Goal: Task Accomplishment & Management: Manage account settings

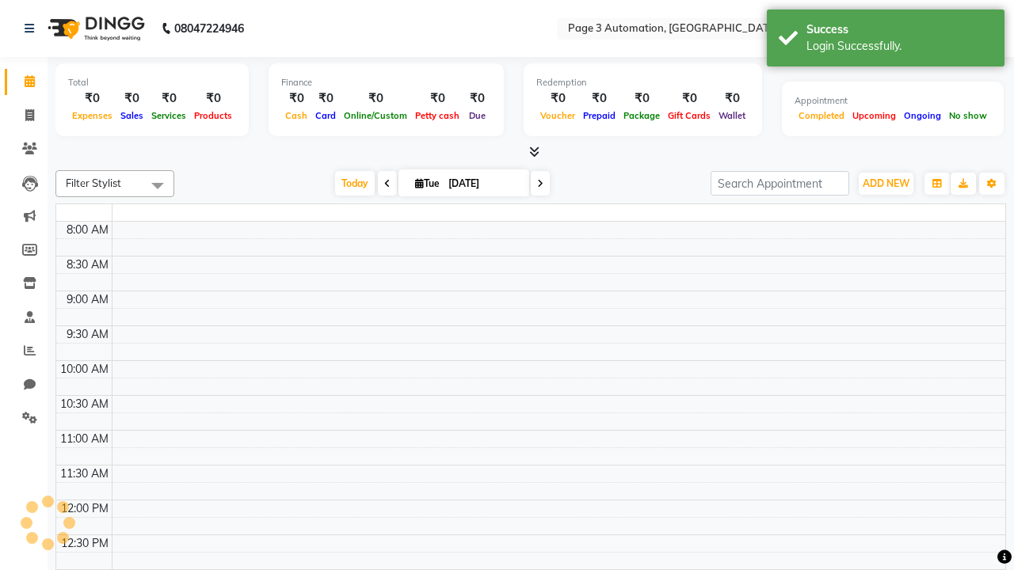
select select "en"
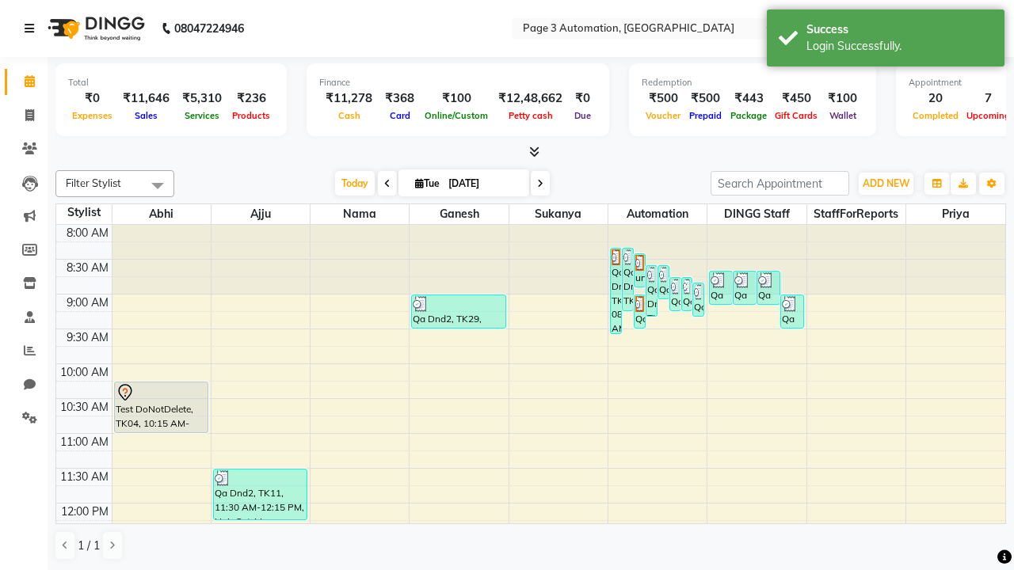
click at [32, 29] on icon at bounding box center [30, 28] width 10 height 11
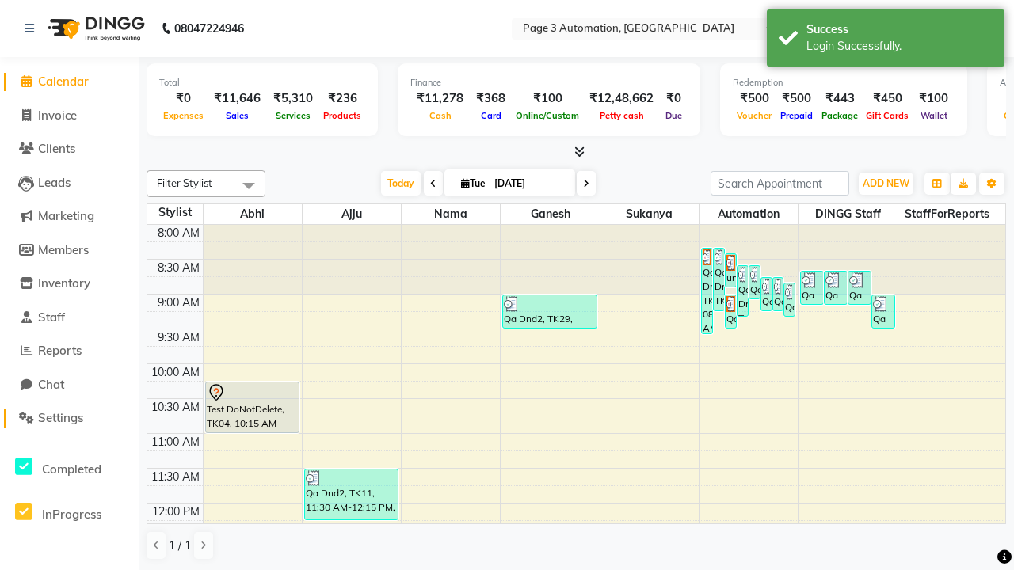
click at [69, 418] on span "Settings" at bounding box center [60, 417] width 45 height 15
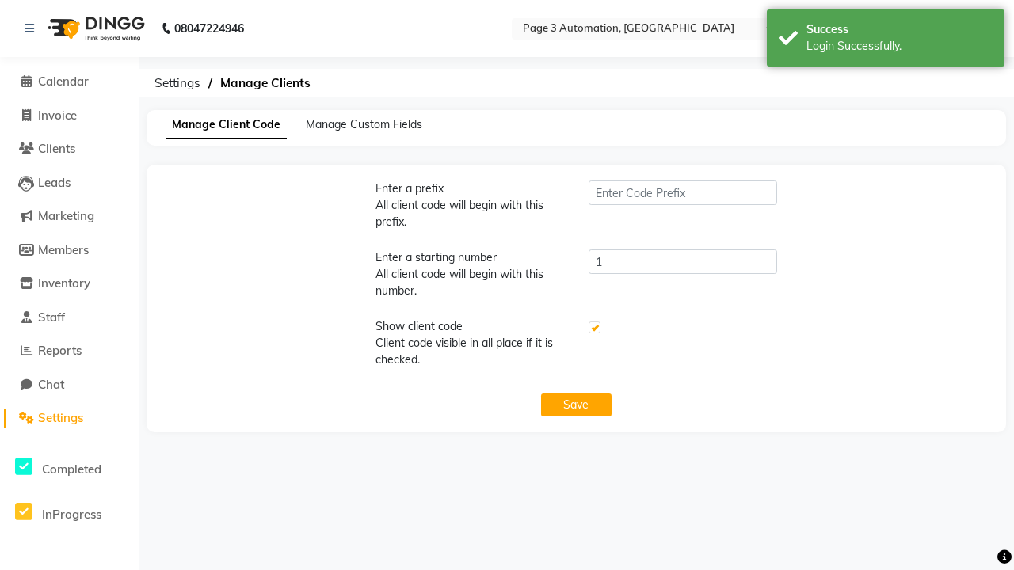
type input "PWA"
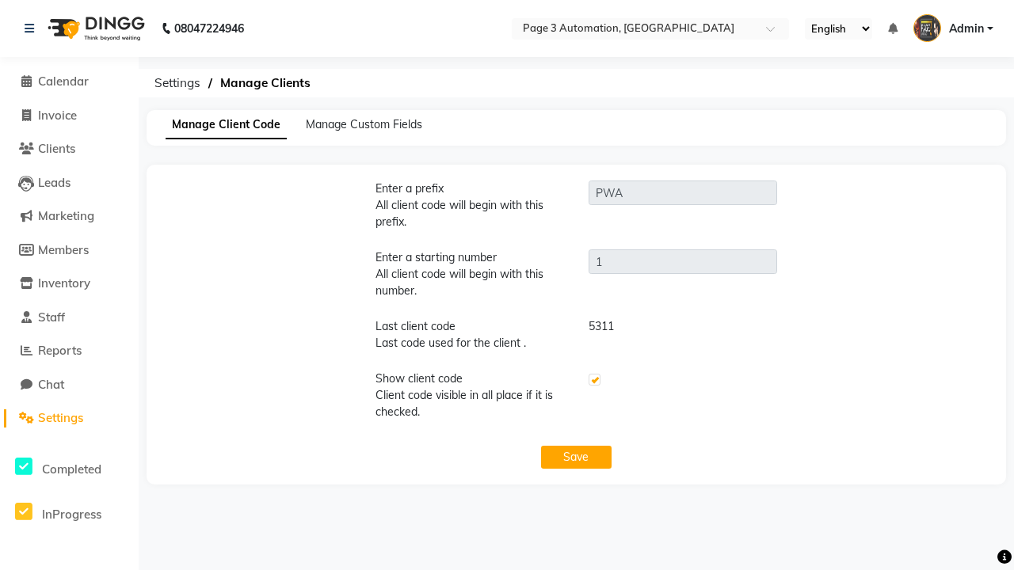
click at [593, 380] on label at bounding box center [594, 380] width 12 height 12
click at [593, 380] on input "checkbox" at bounding box center [593, 380] width 10 height 10
checkbox input "false"
click at [576, 457] on button "Save" at bounding box center [576, 457] width 71 height 23
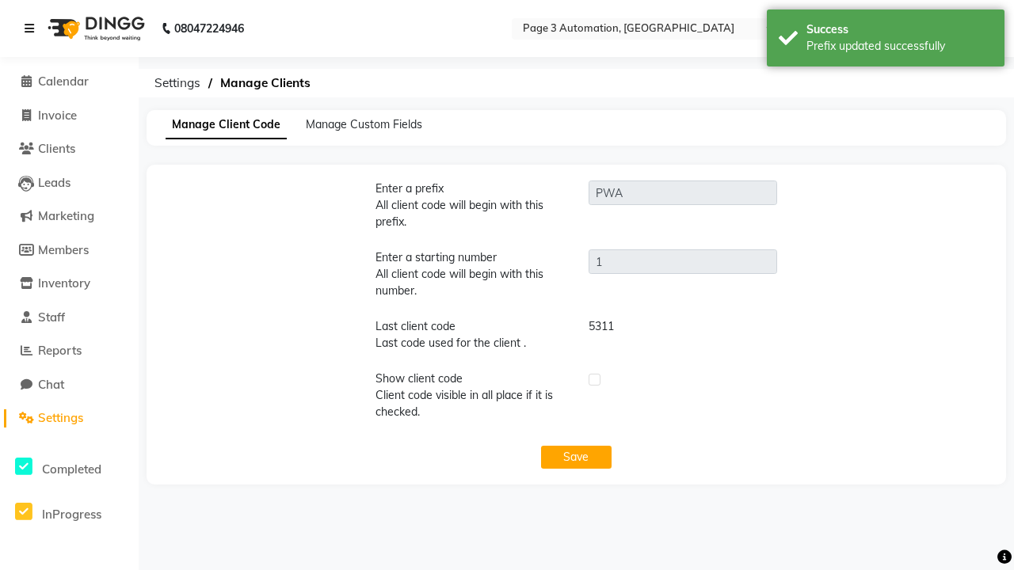
click at [885, 40] on div "Prefix updated successfully" at bounding box center [899, 46] width 186 height 17
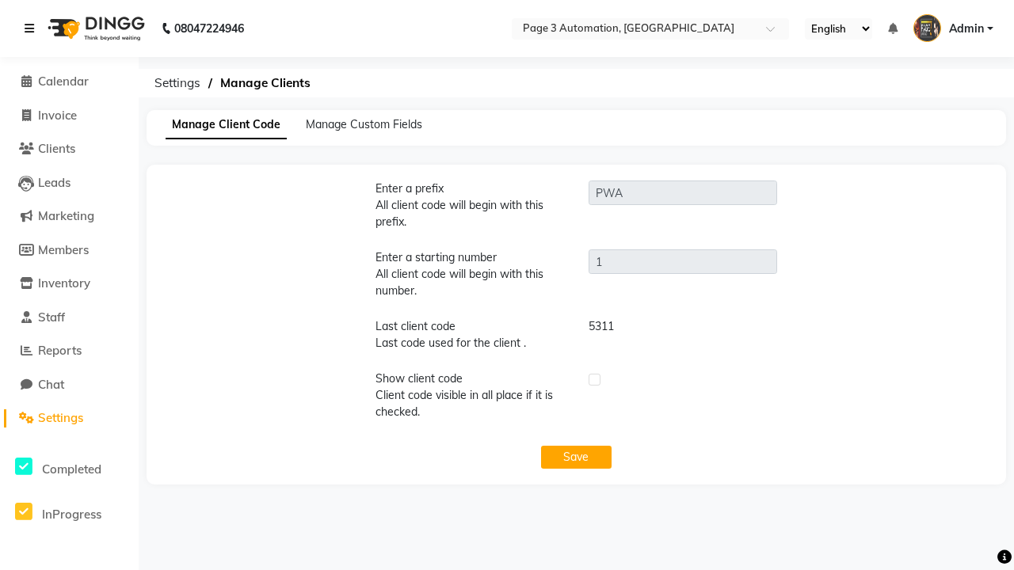
click at [32, 29] on icon at bounding box center [30, 28] width 10 height 11
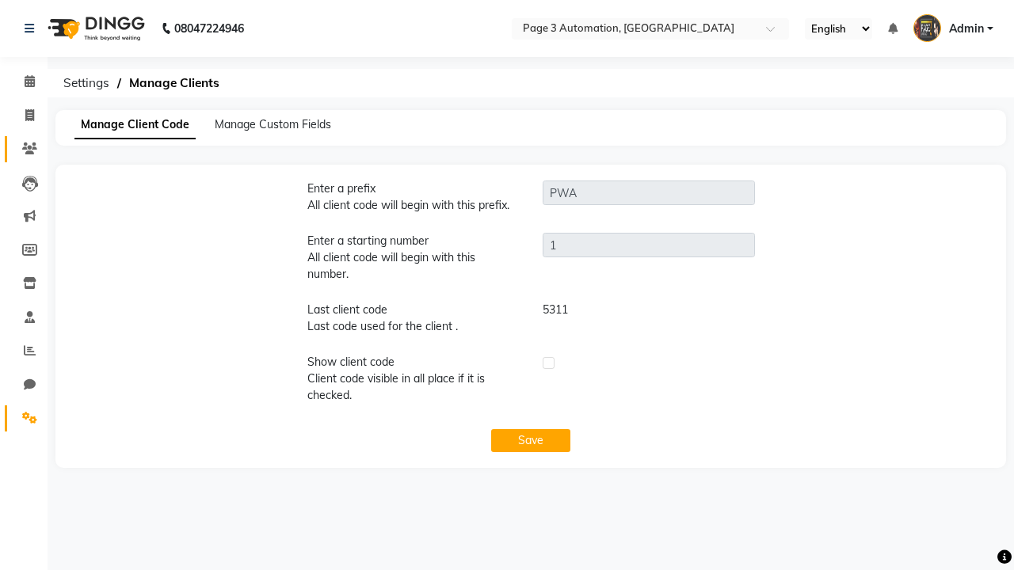
click at [24, 149] on icon at bounding box center [29, 149] width 15 height 12
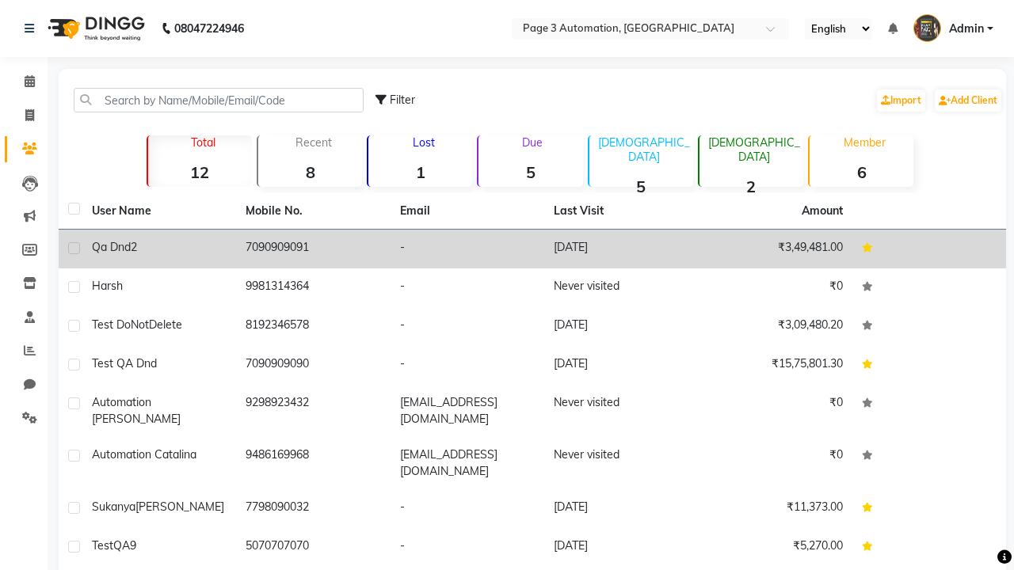
click at [532, 249] on td "-" at bounding box center [467, 249] width 154 height 39
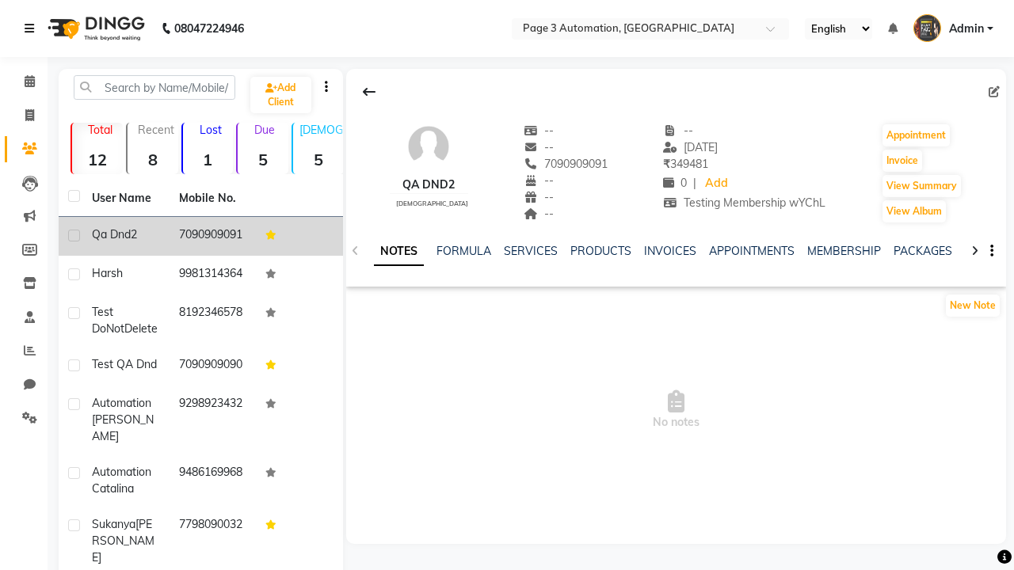
click at [32, 29] on icon at bounding box center [30, 28] width 10 height 11
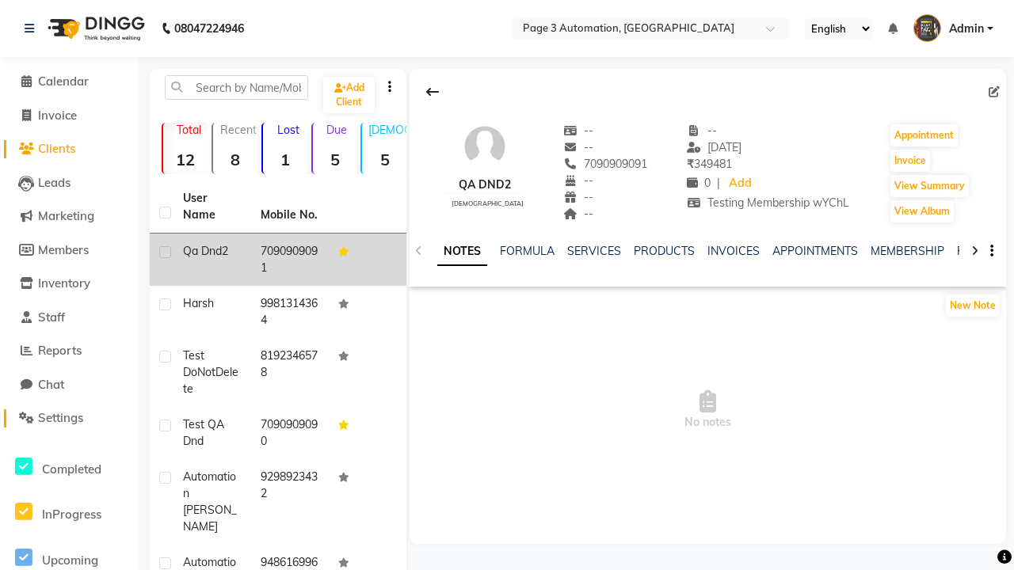
click at [69, 418] on span "Settings" at bounding box center [60, 417] width 45 height 15
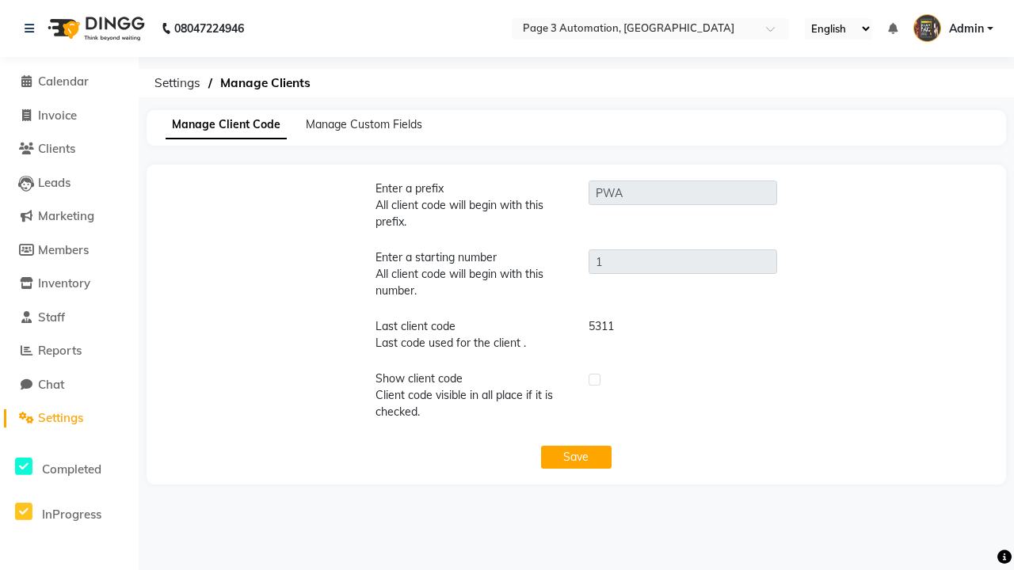
click at [593, 380] on label at bounding box center [594, 380] width 12 height 12
click at [593, 380] on input "checkbox" at bounding box center [593, 380] width 10 height 10
checkbox input "true"
click at [576, 457] on button "Save" at bounding box center [576, 457] width 71 height 23
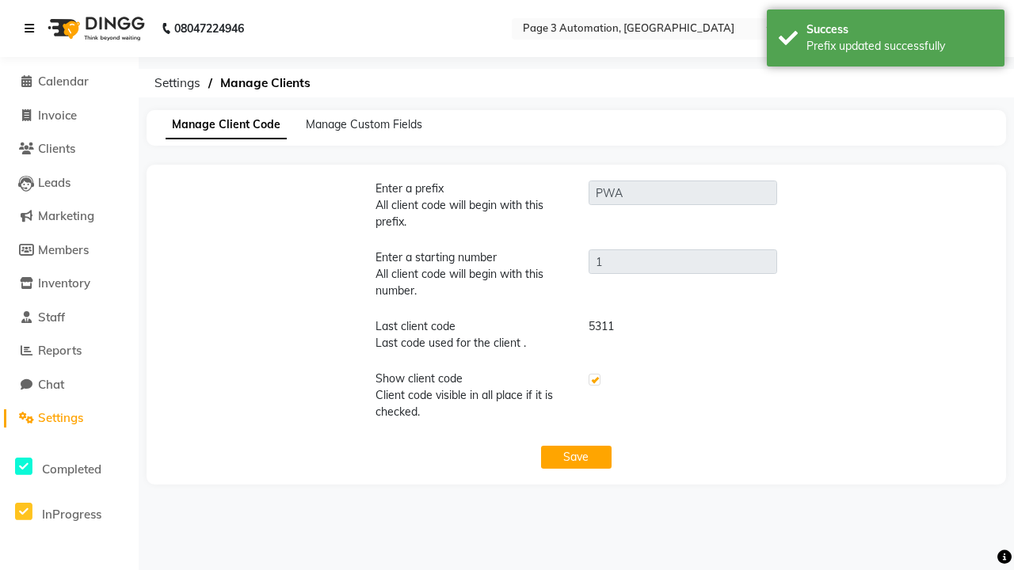
click at [885, 40] on div "Prefix updated successfully" at bounding box center [899, 46] width 186 height 17
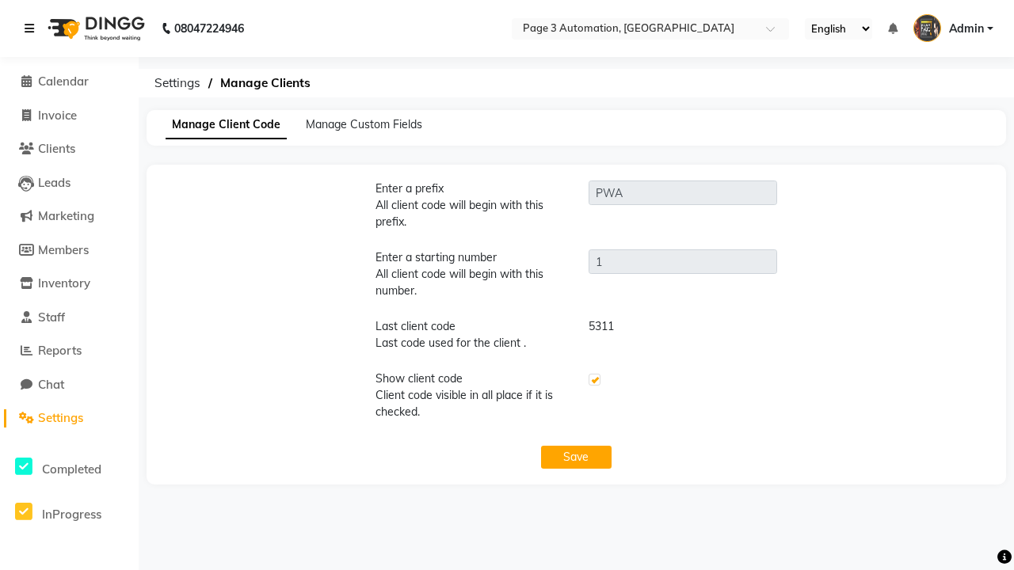
click at [32, 29] on icon at bounding box center [30, 28] width 10 height 11
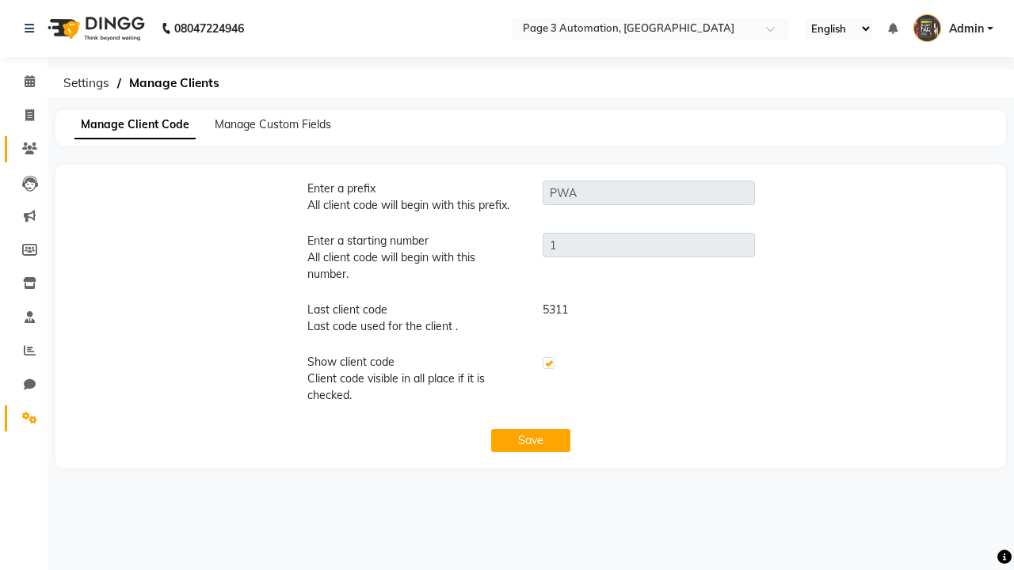
click at [24, 149] on icon at bounding box center [29, 149] width 15 height 12
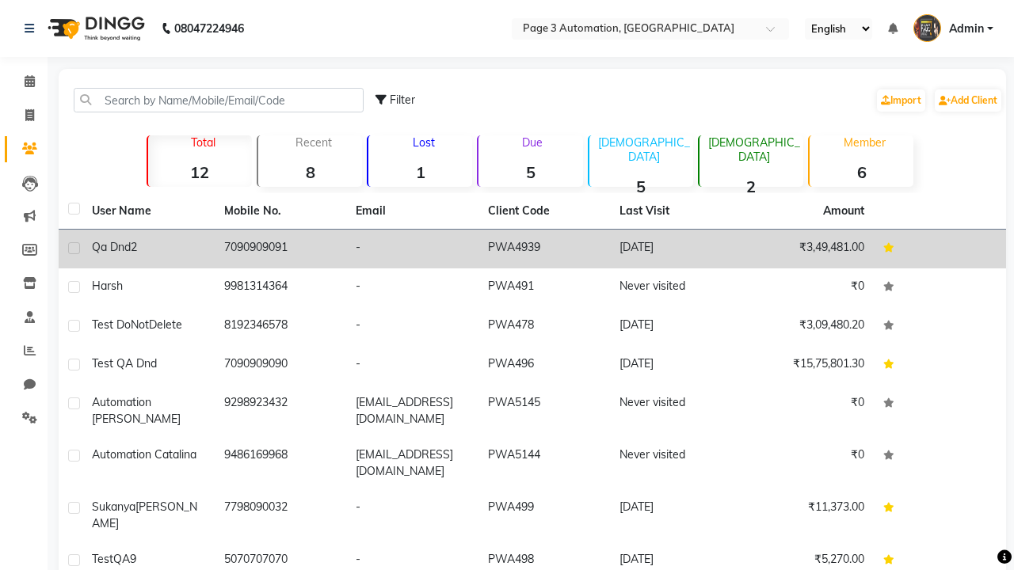
click at [532, 249] on td "PWA4939" at bounding box center [544, 249] width 132 height 39
